Goal: Task Accomplishment & Management: Manage account settings

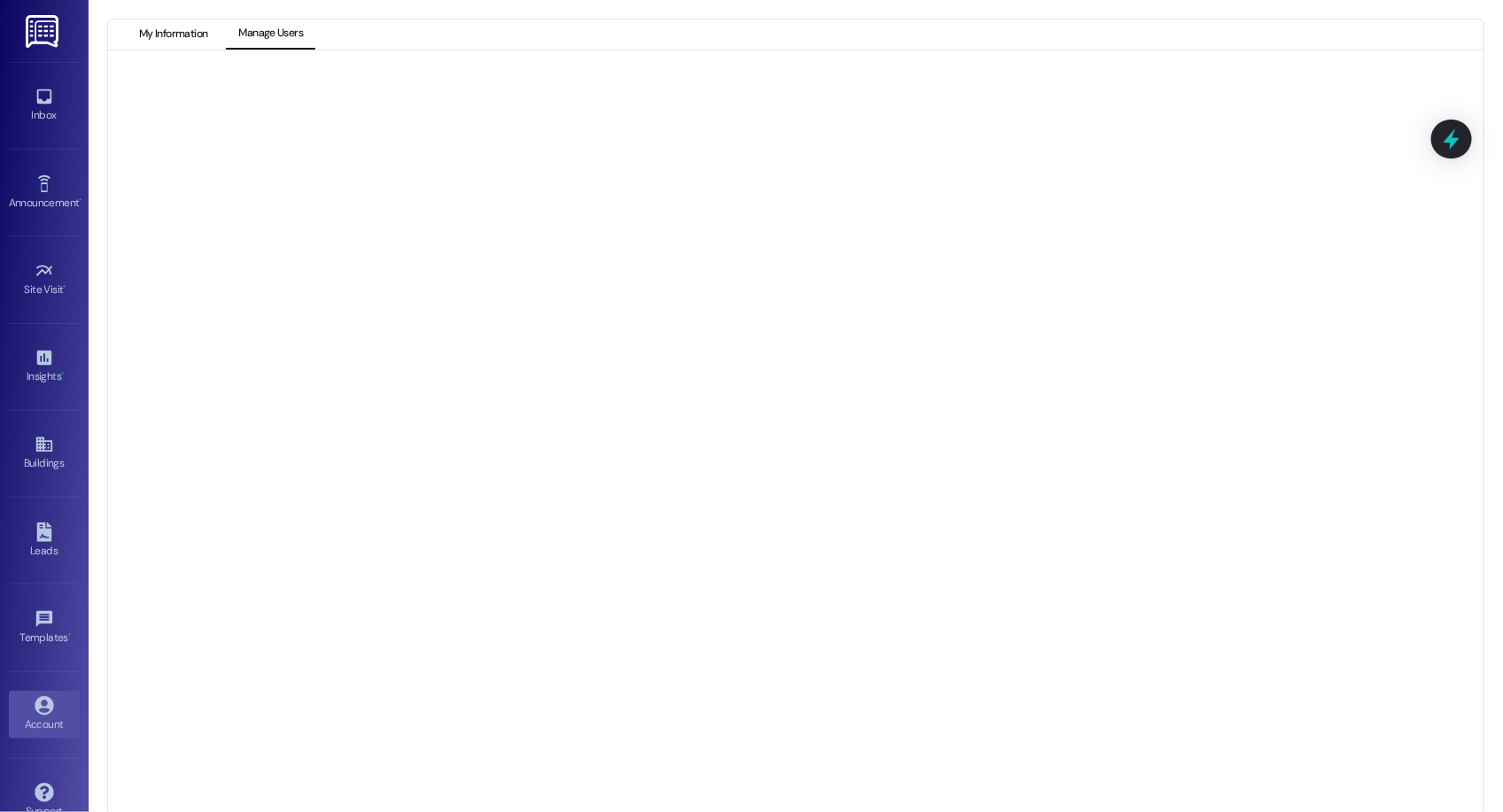
click at [179, 36] on button "My Information" at bounding box center [173, 34] width 93 height 30
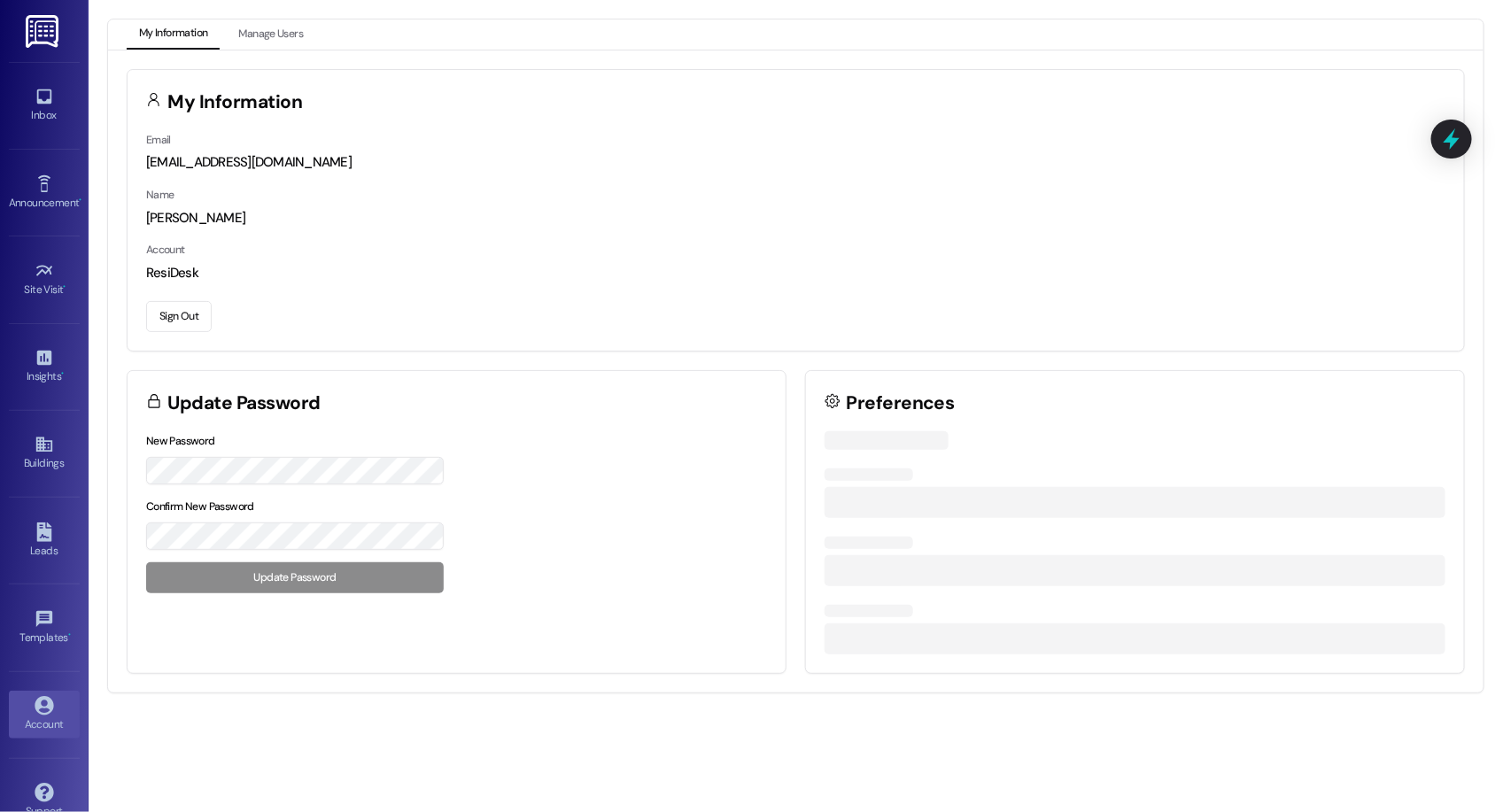
click at [178, 312] on button "Sign Out" at bounding box center [179, 317] width 65 height 31
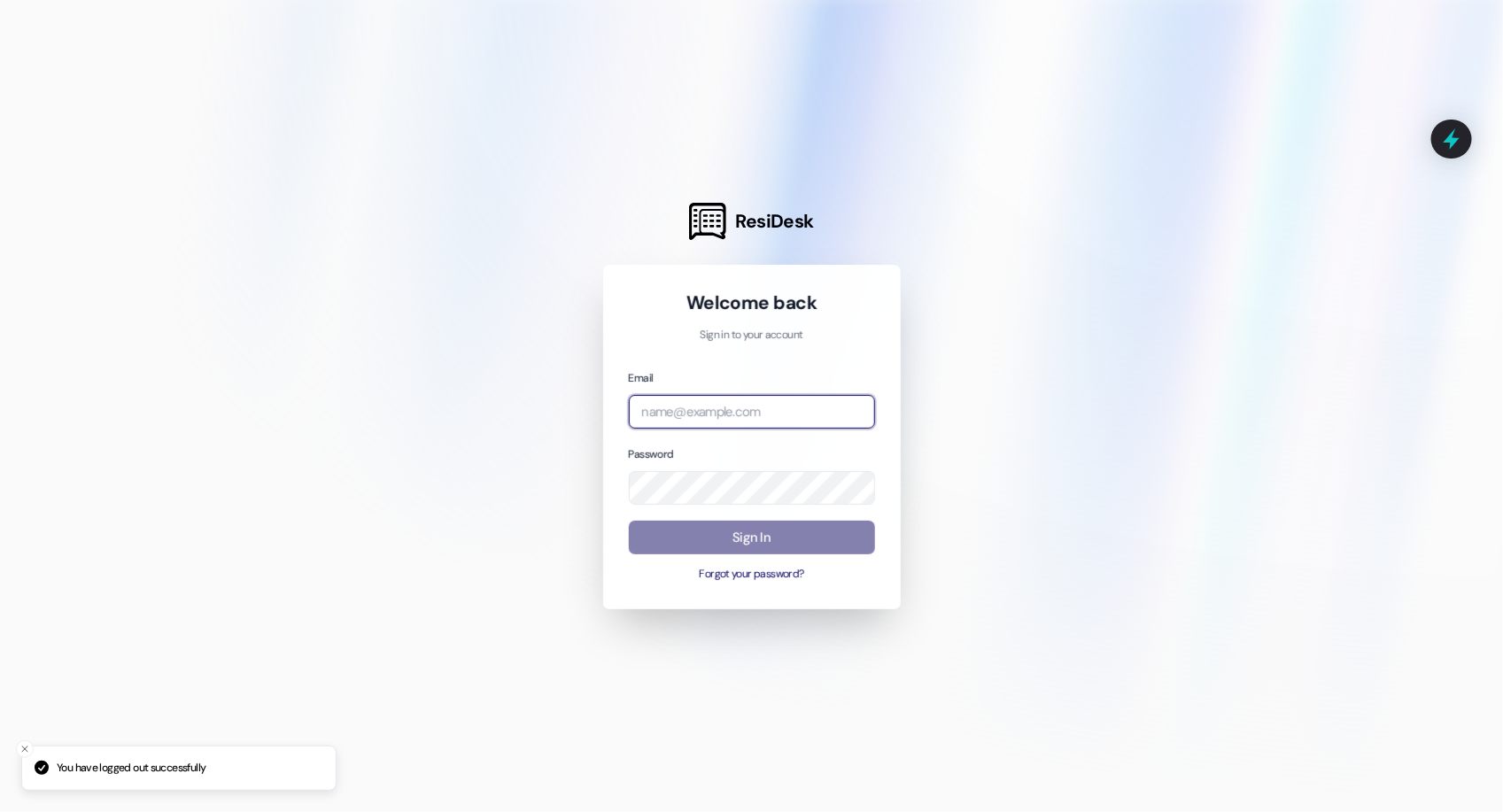
click at [830, 404] on input "email" at bounding box center [752, 412] width 246 height 35
click at [870, 407] on input "email" at bounding box center [752, 412] width 246 height 35
click at [0, 811] on com-1password-button at bounding box center [0, 812] width 0 height 0
type input "a"
type input "[EMAIL_ADDRESS][DOMAIN_NAME]"
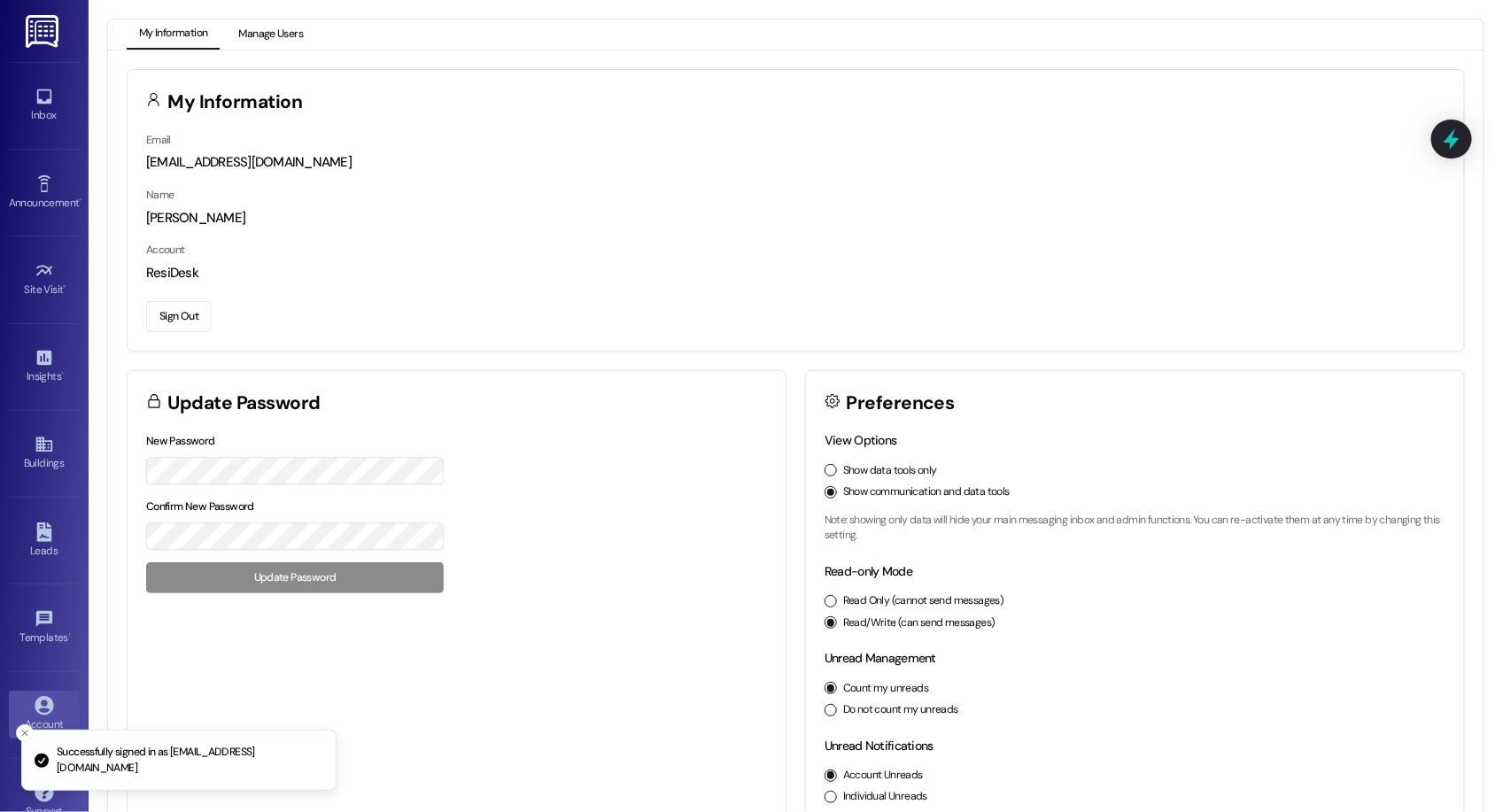
click at [258, 34] on button "Manage Users" at bounding box center [270, 34] width 89 height 30
